Goal: Task Accomplishment & Management: Complete application form

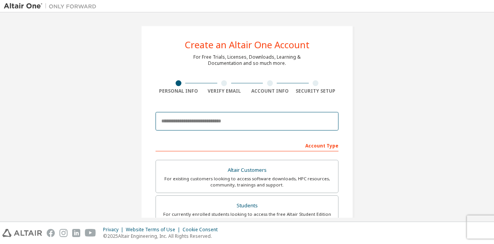
click at [179, 119] on input "email" at bounding box center [247, 121] width 183 height 19
type input "**********"
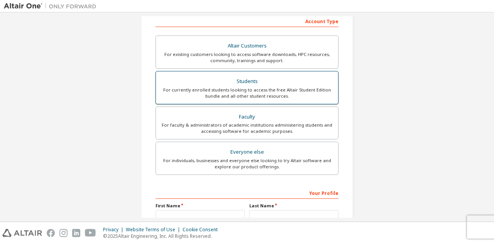
click at [218, 81] on div "Students" at bounding box center [247, 81] width 173 height 11
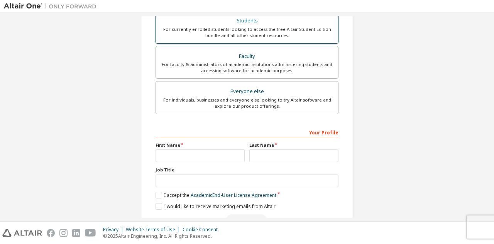
scroll to position [221, 0]
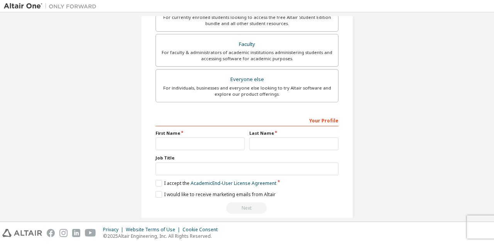
click at [193, 132] on label "First Name" at bounding box center [200, 133] width 89 height 6
click at [190, 137] on input "text" at bounding box center [200, 143] width 89 height 13
type input "*"
paste input "text"
click at [257, 139] on input "text" at bounding box center [293, 143] width 89 height 13
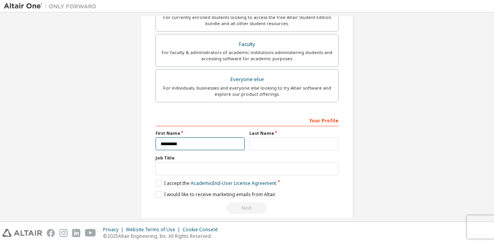
click at [216, 139] on input "*********" at bounding box center [200, 143] width 89 height 13
type input "*******"
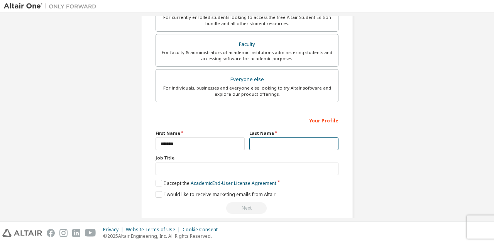
click at [262, 142] on input "text" at bounding box center [293, 143] width 89 height 13
type input "*"
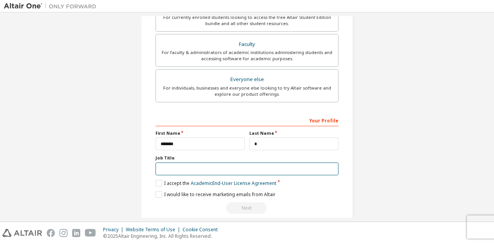
click at [240, 168] on input "text" at bounding box center [247, 168] width 183 height 13
type input "*******"
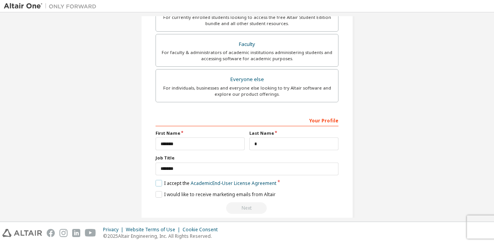
click at [158, 180] on label "I accept the Academic End-User License Agreement" at bounding box center [216, 183] width 121 height 7
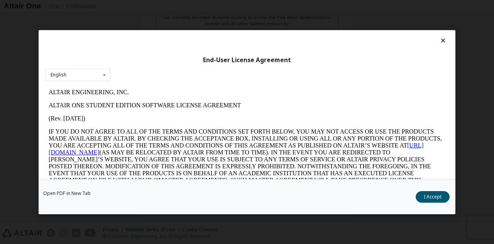
scroll to position [0, 0]
click at [428, 197] on button "I Accept" at bounding box center [433, 197] width 34 height 12
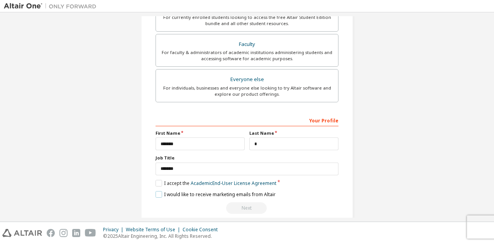
click at [161, 193] on label "I would like to receive marketing emails from Altair" at bounding box center [216, 194] width 120 height 7
click at [242, 207] on div "Next" at bounding box center [247, 208] width 183 height 12
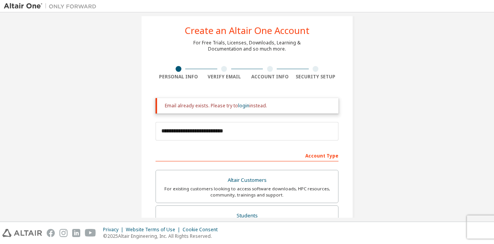
scroll to position [15, 0]
